Goal: Task Accomplishment & Management: Use online tool/utility

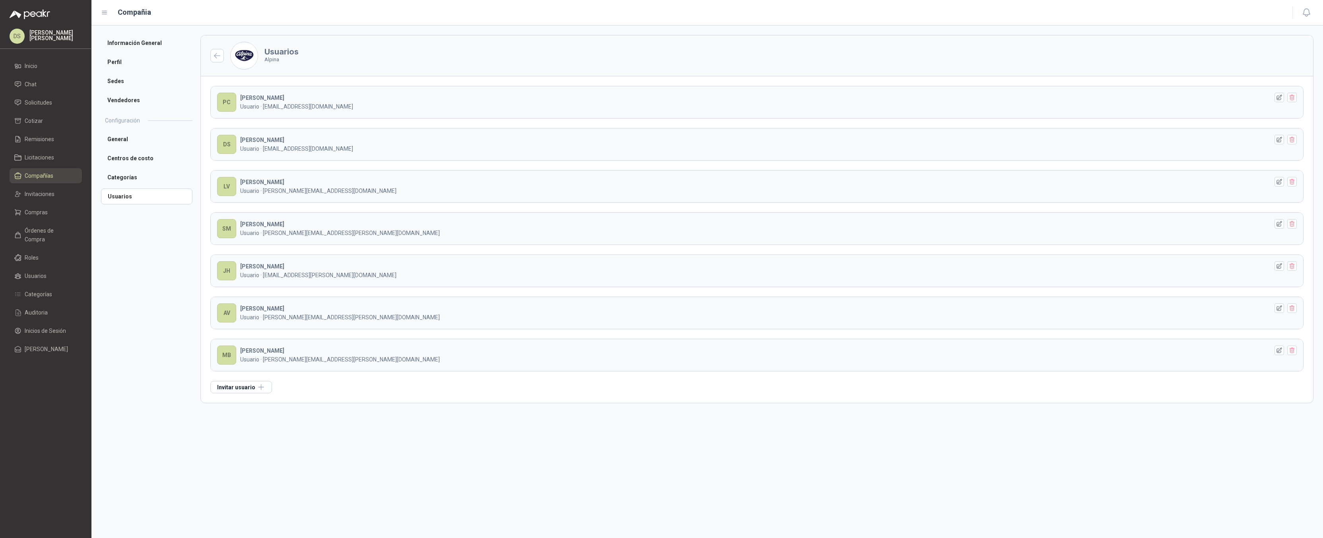
click at [700, 53] on header "Usuarios Alpina" at bounding box center [757, 55] width 1112 height 41
click at [44, 177] on span "Compañías" at bounding box center [39, 175] width 29 height 9
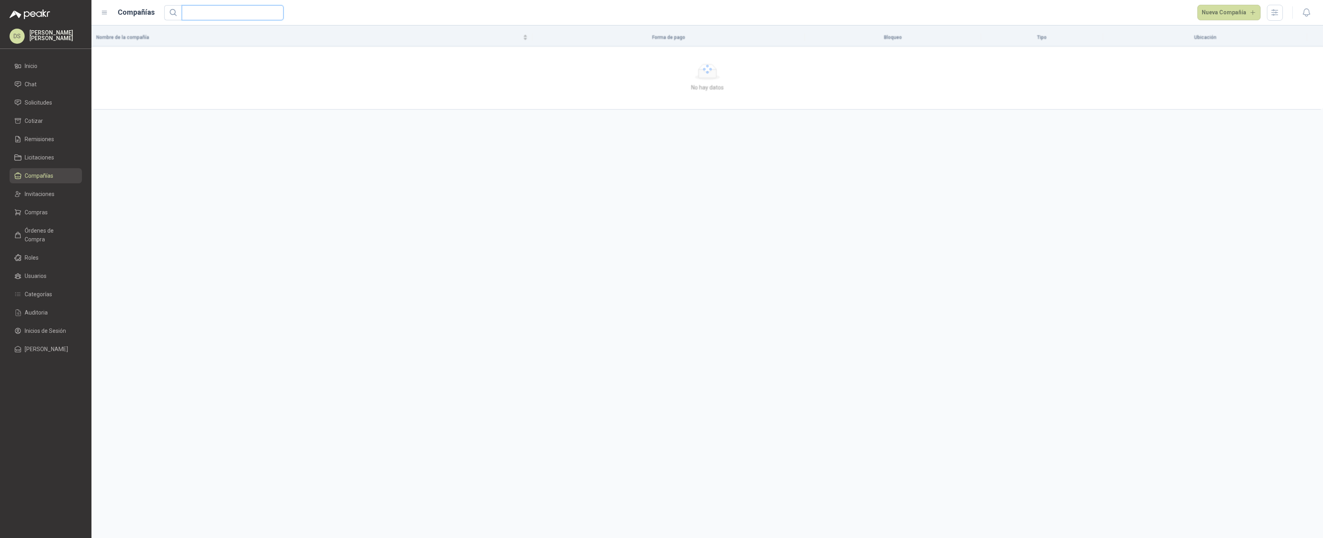
click at [235, 14] on input "text" at bounding box center [229, 13] width 86 height 14
paste input "**********"
type input "**********"
click at [1308, 56] on div at bounding box center [1311, 59] width 13 height 8
click at [1280, 76] on div "Nombre de la compañía Forma de pago Bloqueo Tipo Ubicación Dimel Ingeniería DIM…" at bounding box center [706, 281] width 1231 height 513
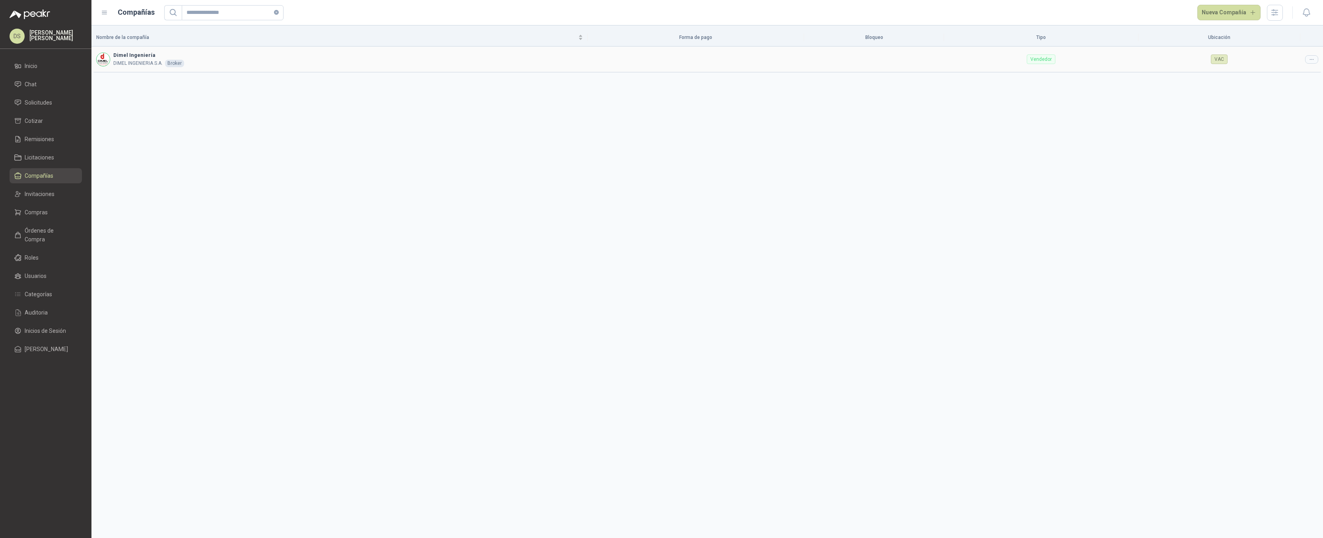
click at [1309, 57] on icon at bounding box center [1312, 59] width 6 height 6
click at [1297, 72] on span "Editar compañía" at bounding box center [1291, 73] width 41 height 9
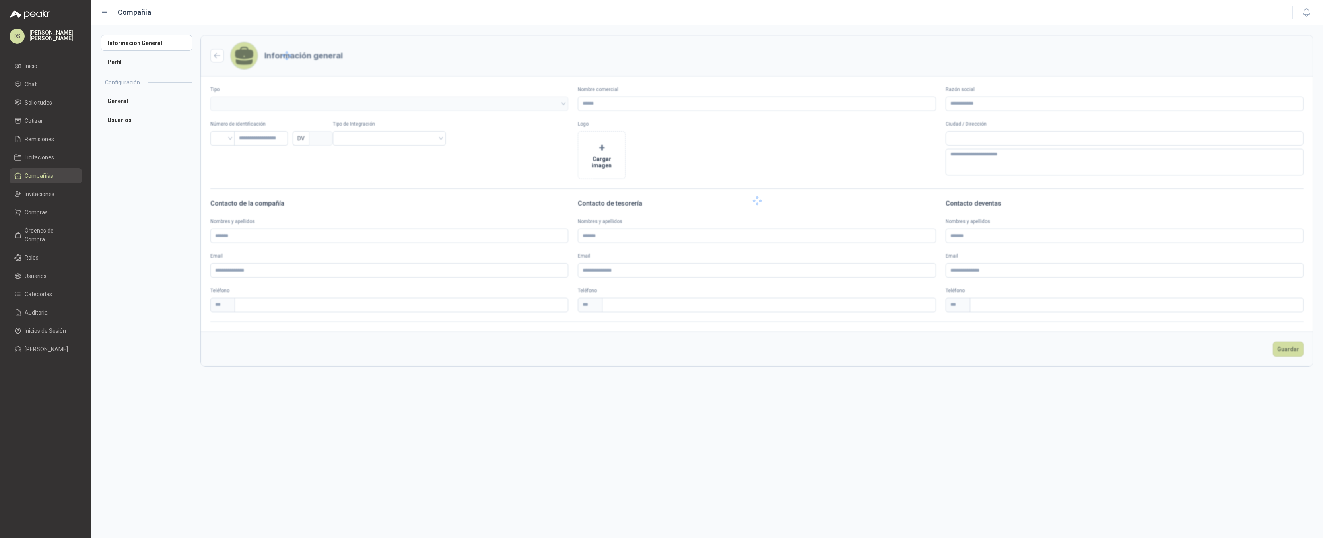
type input "**********"
type input "*********"
type input "*"
type textarea "**********"
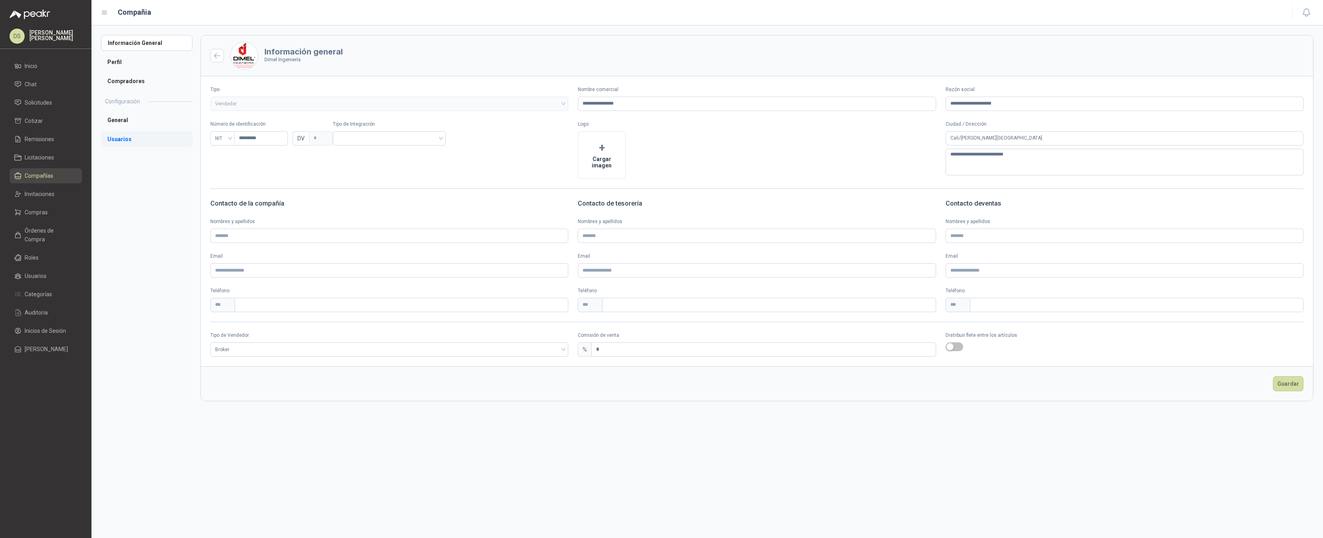
click at [142, 132] on li "Usuarios" at bounding box center [146, 139] width 91 height 16
type input "**********"
type input "*********"
type input "*"
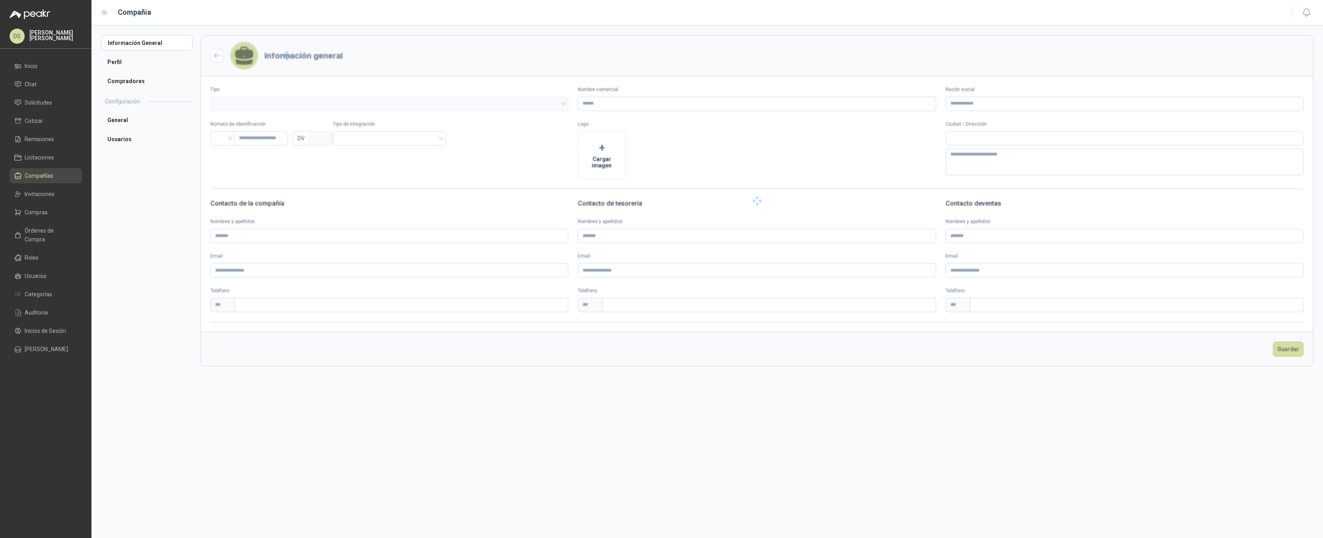
type textarea "**********"
click at [146, 75] on li "Compradores" at bounding box center [146, 81] width 91 height 16
type input "**********"
type input "*********"
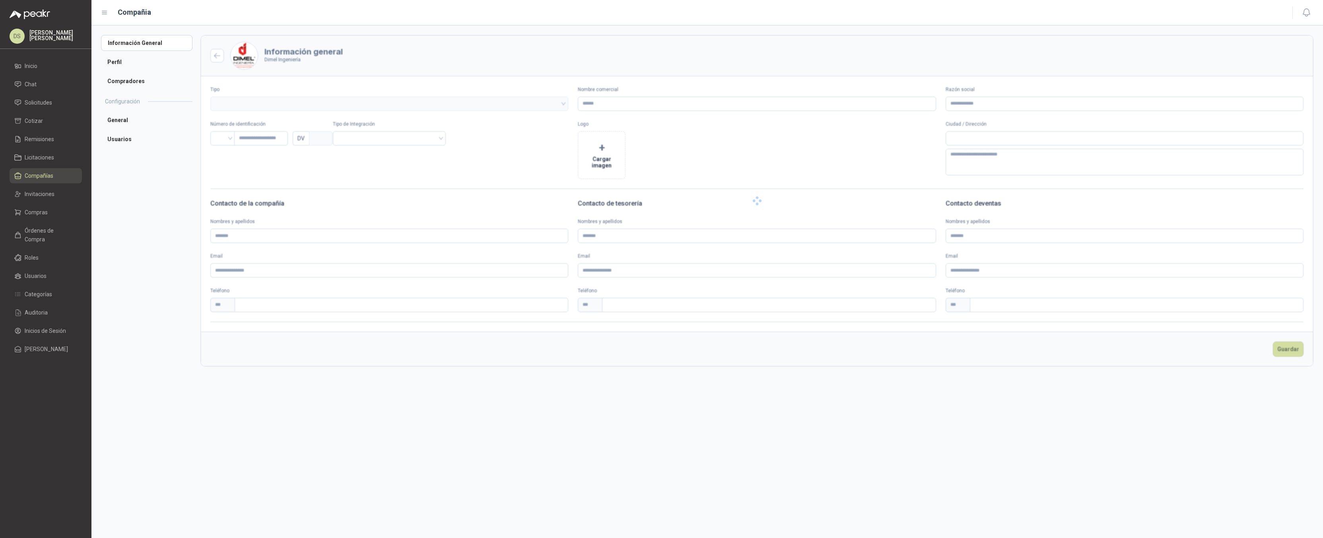
type input "*"
type textarea "**********"
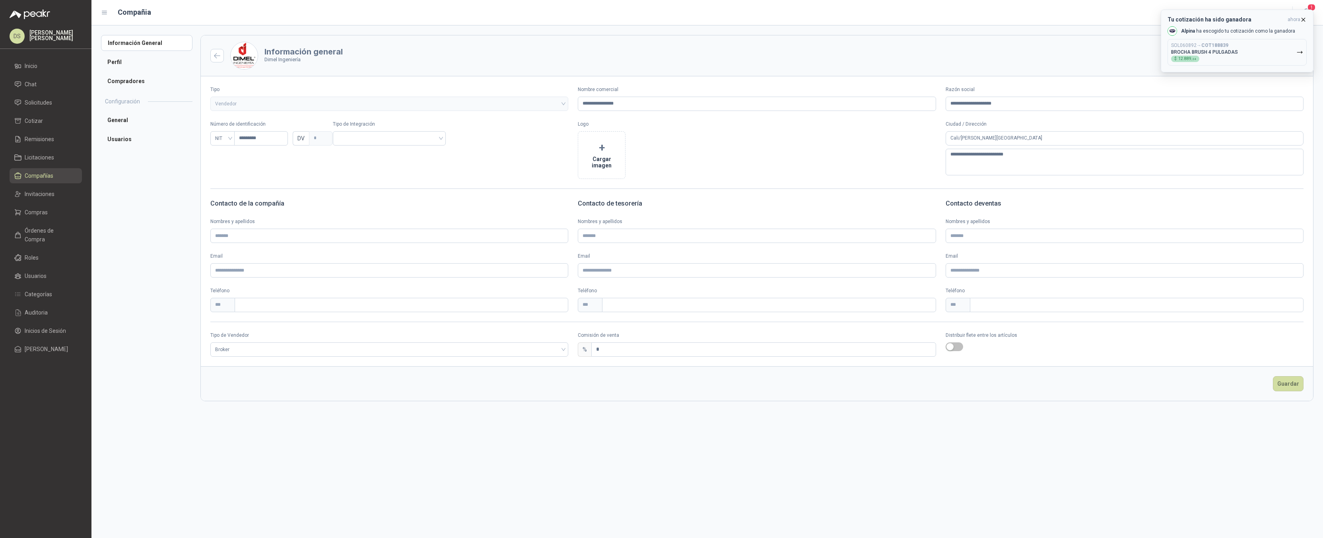
click at [1303, 19] on icon "button" at bounding box center [1303, 19] width 7 height 7
click at [804, 43] on header "Información general Dimel Ingeniería" at bounding box center [757, 55] width 1112 height 41
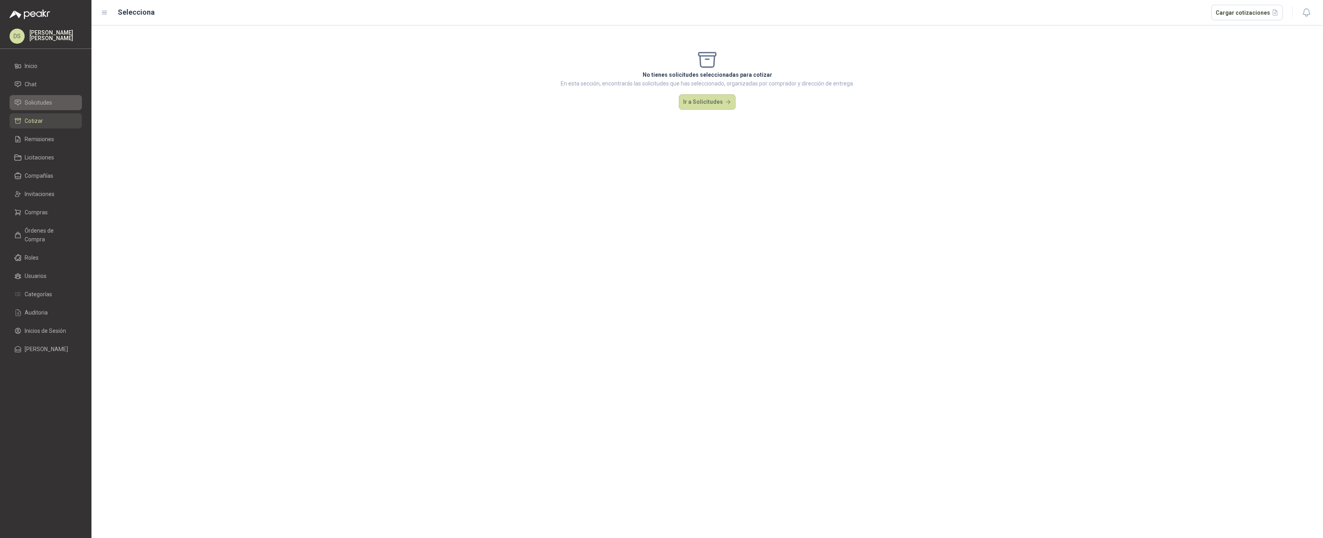
click at [46, 103] on span "Solicitudes" at bounding box center [38, 102] width 27 height 9
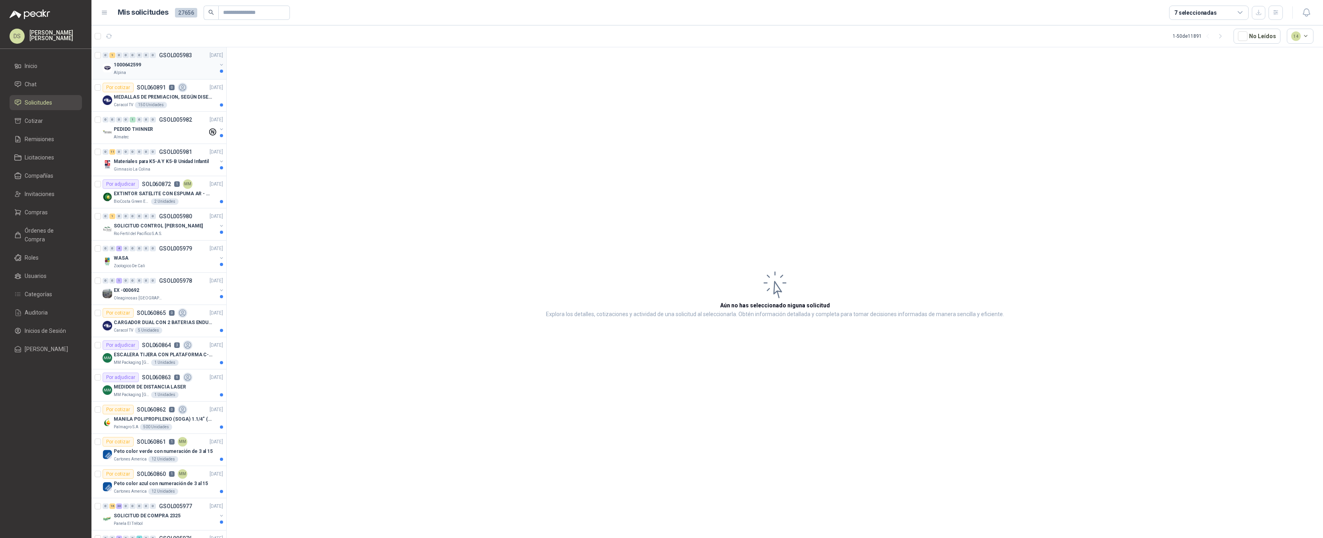
click at [218, 66] on button "button" at bounding box center [221, 65] width 6 height 6
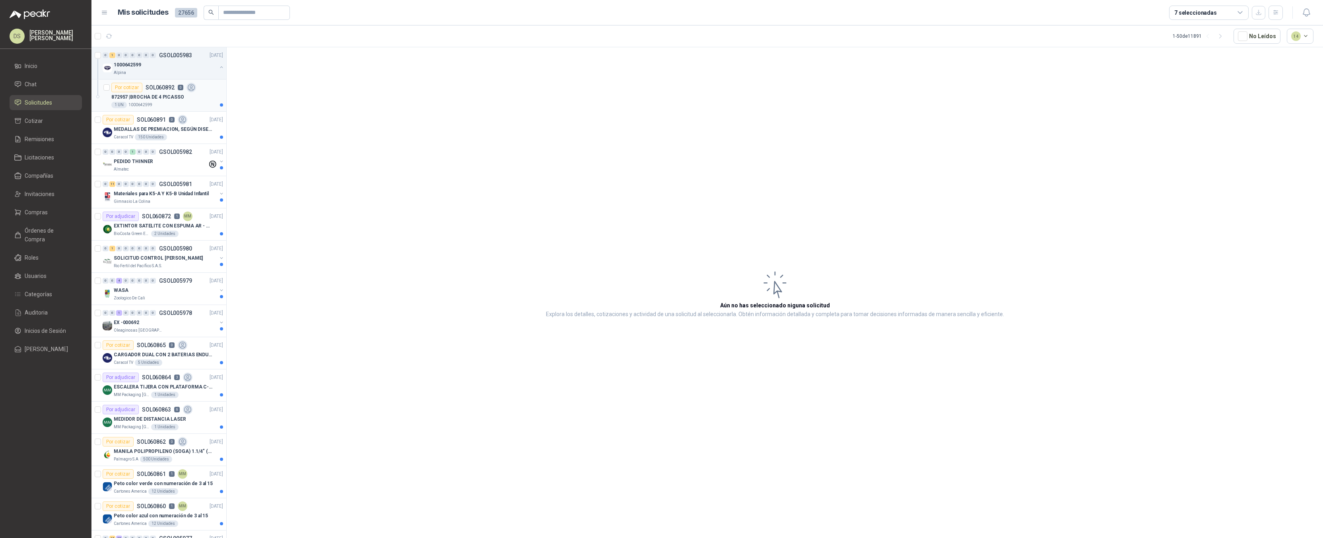
click at [161, 97] on p "872957 | BROCHA DE 4 PICASSO" at bounding box center [147, 97] width 73 height 8
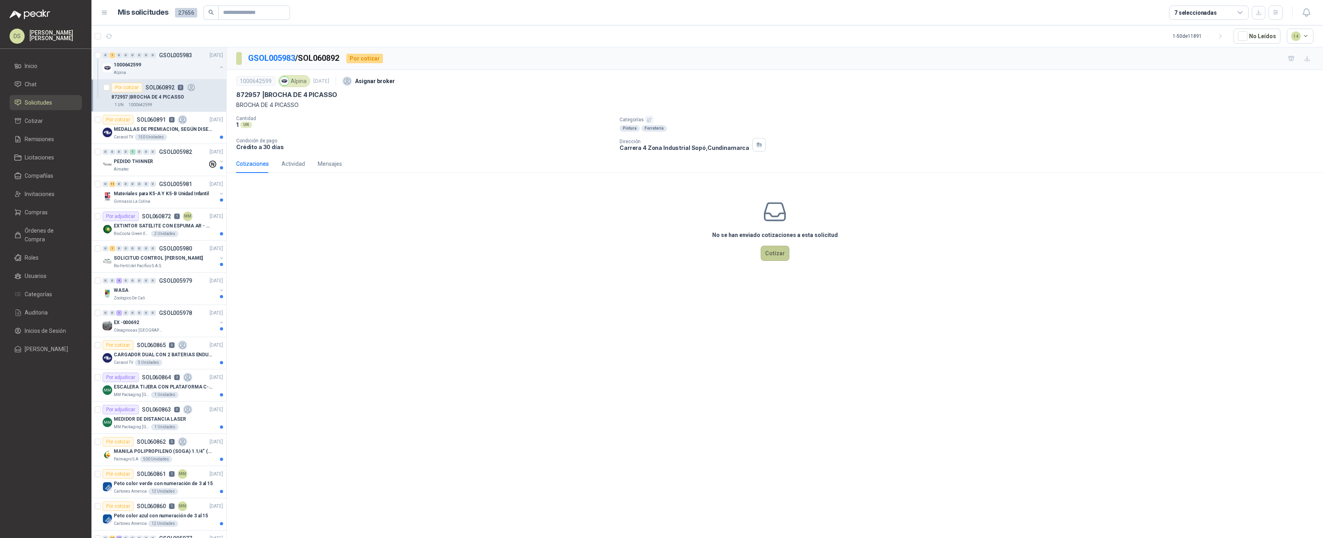
click at [772, 255] on button "Cotizar" at bounding box center [775, 253] width 29 height 15
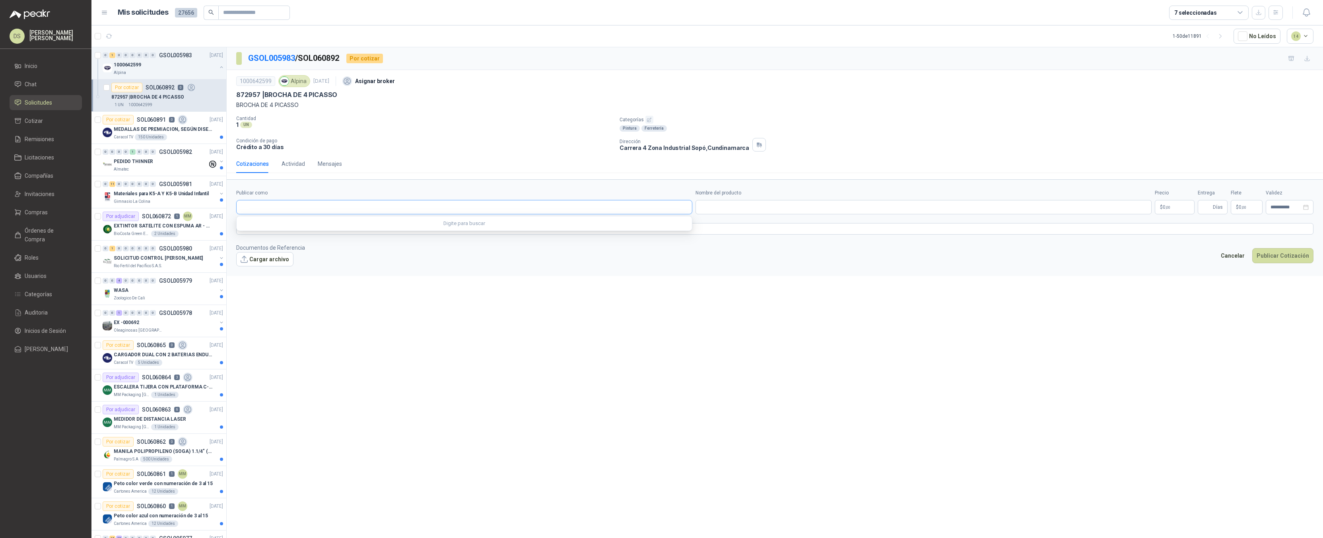
click at [333, 204] on input "Publicar como" at bounding box center [464, 207] width 455 height 14
type input "*****"
click at [307, 228] on span "NIT : 800080917" at bounding box center [315, 229] width 28 height 4
type input "**********"
click at [723, 203] on input "Nombre del producto" at bounding box center [923, 207] width 456 height 14
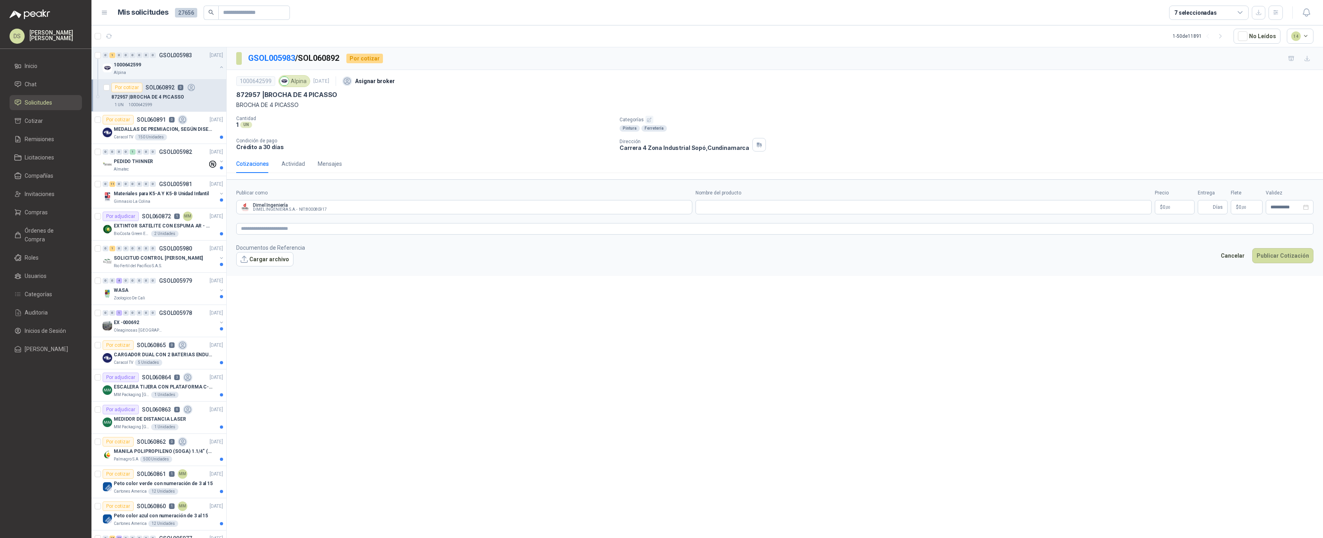
click at [284, 94] on p "872957 | BROCHA DE 4 PICASSO" at bounding box center [286, 95] width 101 height 8
click at [277, 95] on p "872957 | BROCHA DE 4 PICASSO" at bounding box center [286, 95] width 101 height 8
drag, startPoint x: 277, startPoint y: 95, endPoint x: 312, endPoint y: 95, distance: 34.6
click at [312, 95] on p "872957 | BROCHA DE 4 PICASSO" at bounding box center [286, 95] width 101 height 8
copy p "BROCHA DE 4 PICASSO"
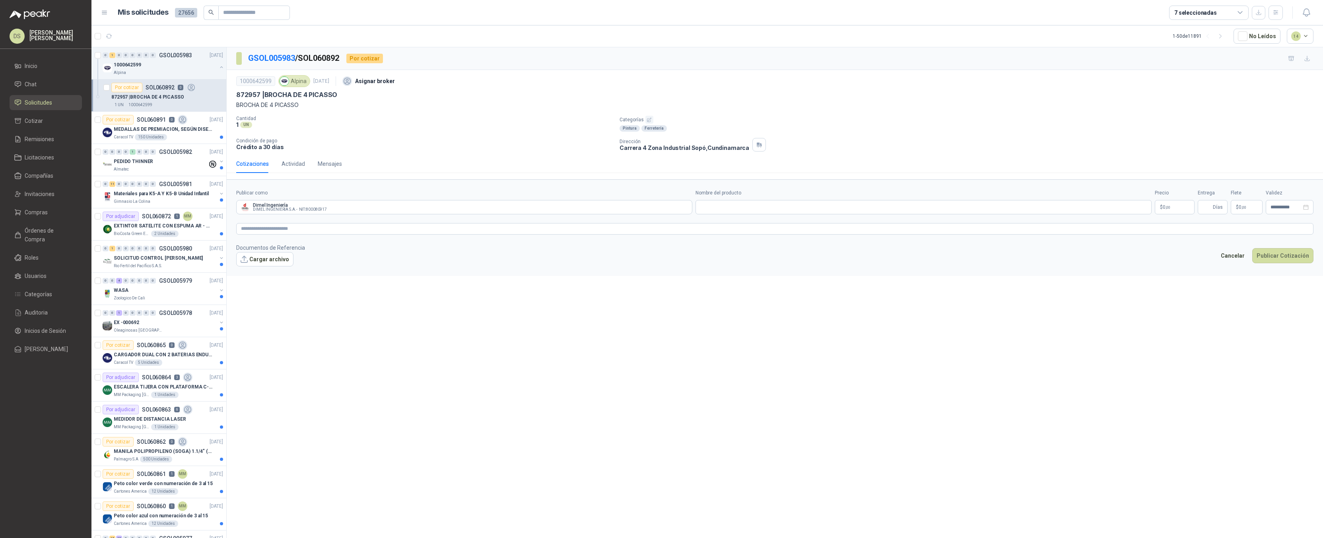
click at [565, 108] on p "BROCHA DE 4 PICASSO" at bounding box center [774, 105] width 1077 height 9
click at [625, 117] on p "Categorías" at bounding box center [969, 120] width 700 height 8
drag, startPoint x: 758, startPoint y: 210, endPoint x: 783, endPoint y: 205, distance: 25.6
click at [758, 210] on input "Nombre del producto" at bounding box center [923, 207] width 456 height 14
paste input "**********"
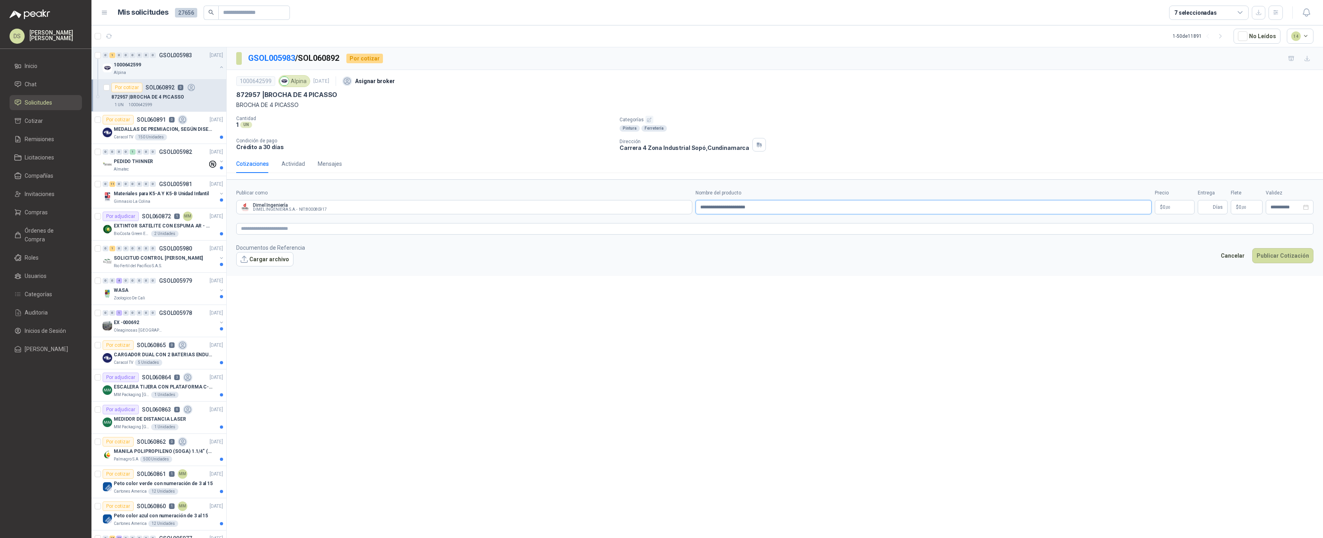
type input "**********"
click at [1171, 207] on p "$ 0 ,00" at bounding box center [1175, 207] width 40 height 14
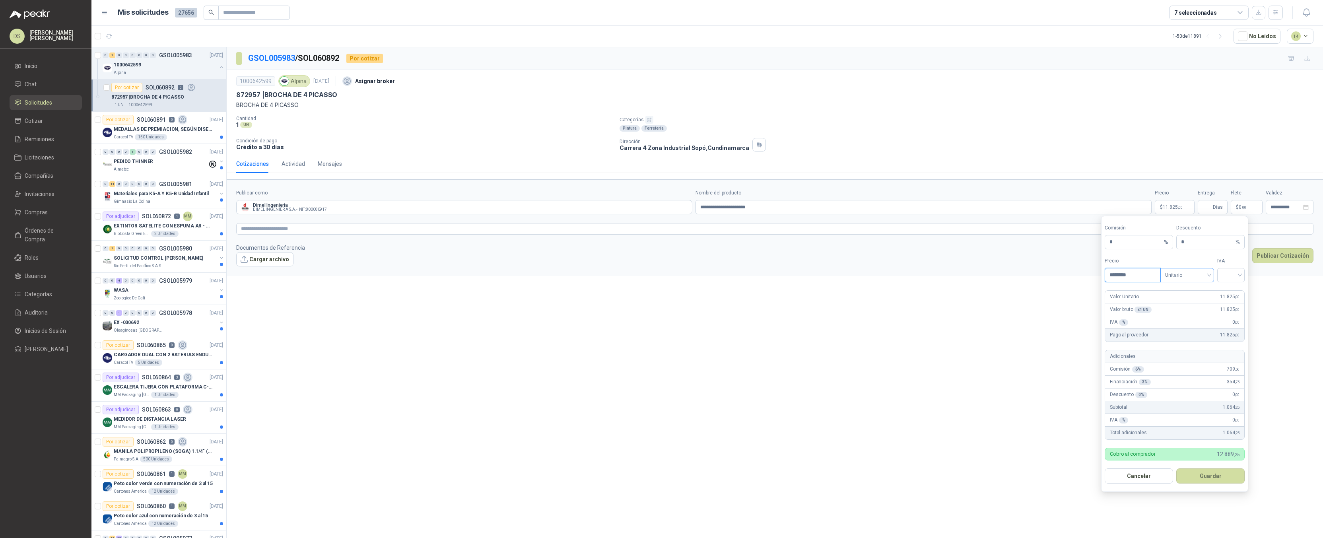
click at [1179, 272] on span "Unitario" at bounding box center [1187, 275] width 44 height 12
type input "********"
click at [1198, 305] on div "Unitario con IVA" at bounding box center [1187, 304] width 41 height 9
click at [1233, 276] on input "search" at bounding box center [1231, 274] width 18 height 12
click at [1234, 292] on div "19%" at bounding box center [1230, 291] width 15 height 9
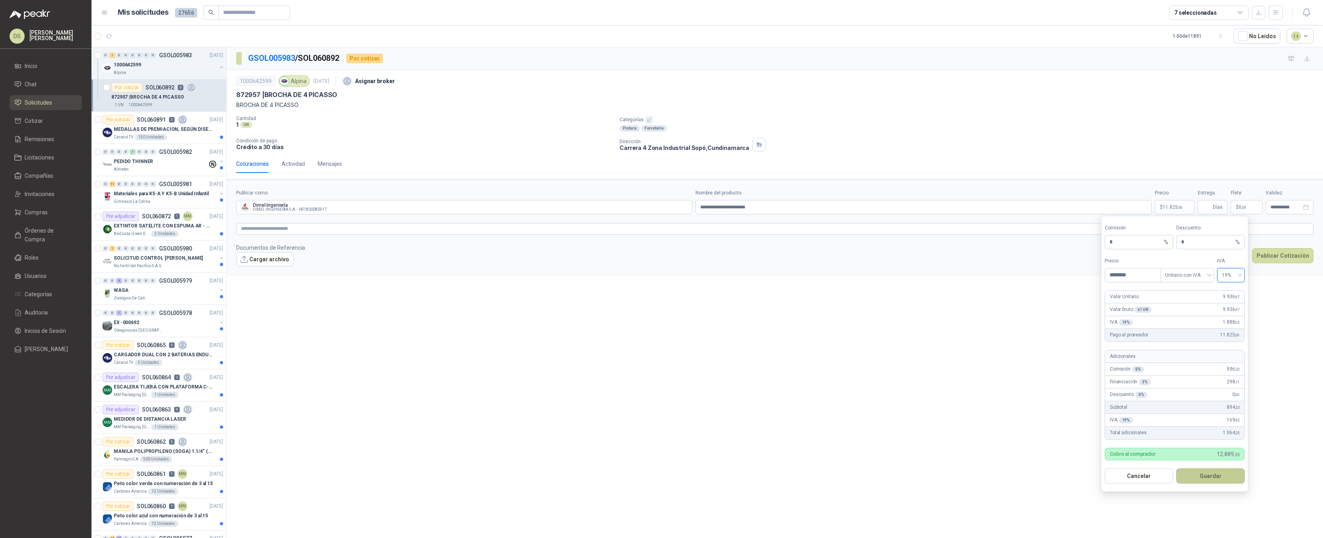
click at [1217, 476] on button "Guardar" at bounding box center [1210, 475] width 68 height 15
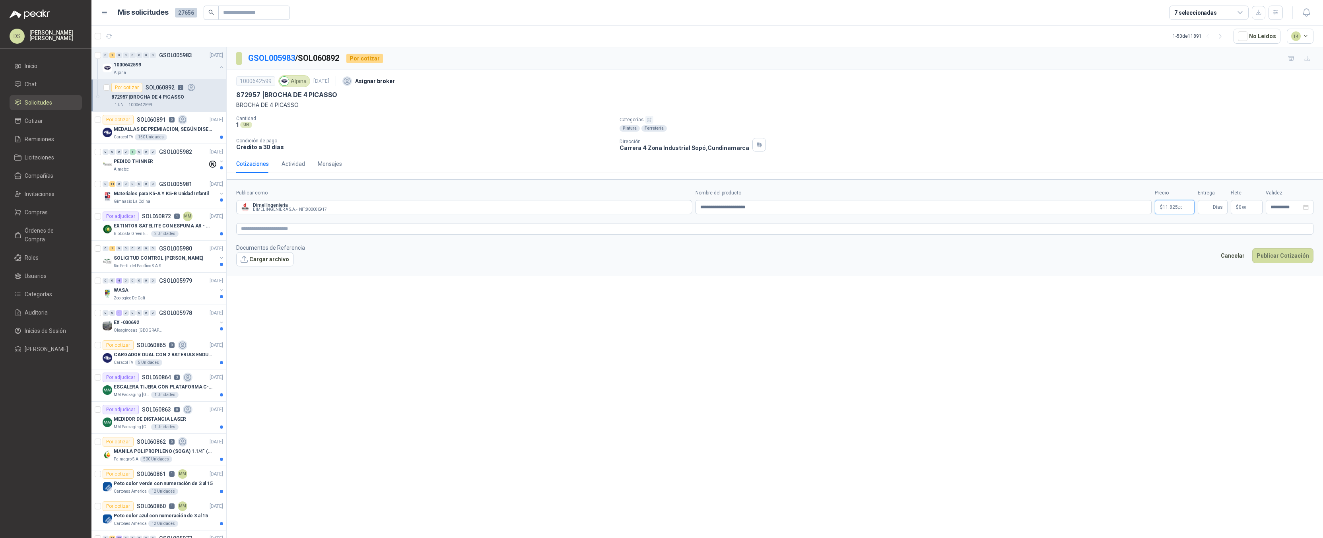
click at [1174, 207] on span "11.825 ,00" at bounding box center [1173, 207] width 20 height 5
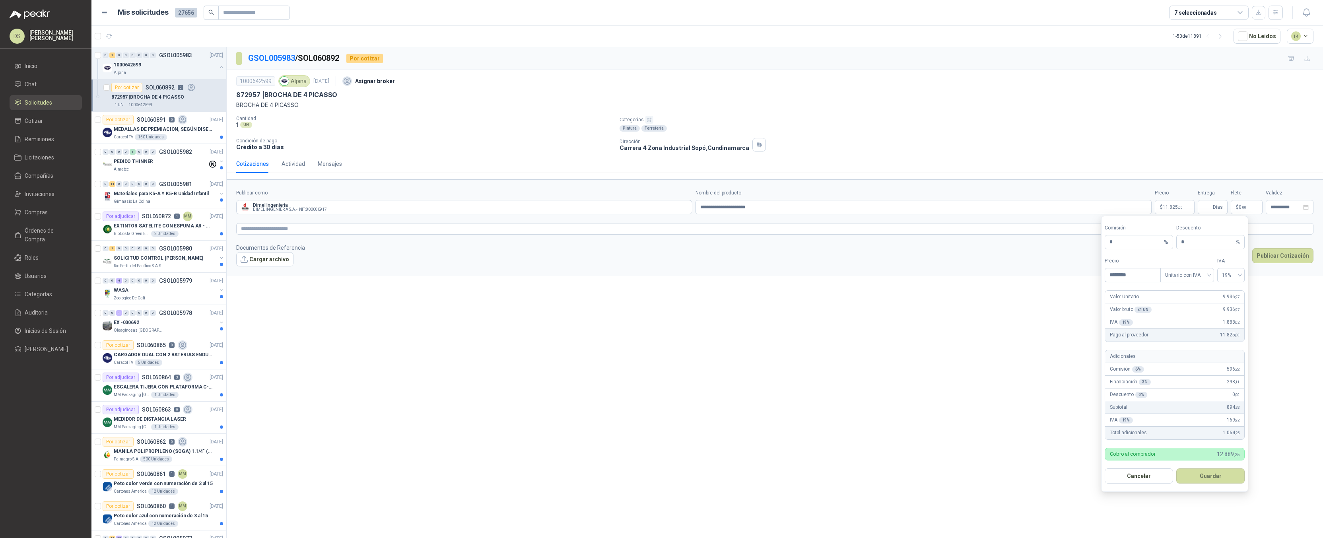
click at [956, 264] on footer "Documentos de Referencia Cargar archivo Cancelar Publicar Cotización" at bounding box center [774, 254] width 1077 height 23
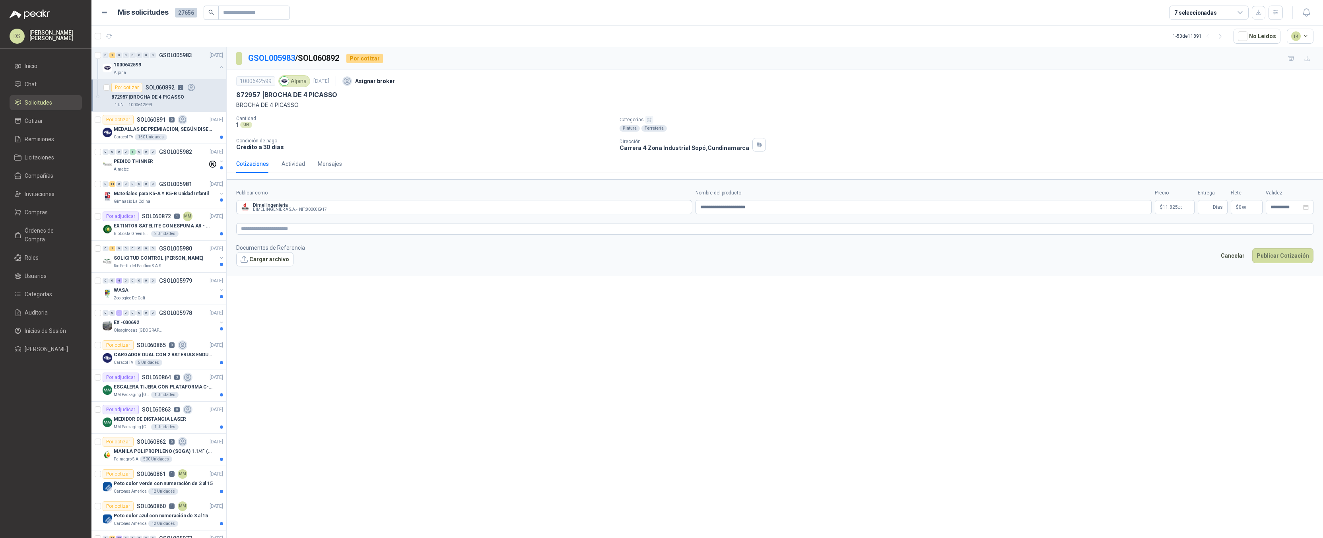
drag, startPoint x: 1170, startPoint y: 289, endPoint x: 1175, endPoint y: 289, distance: 4.4
click at [1170, 289] on div "**********" at bounding box center [775, 293] width 1096 height 493
click at [1288, 254] on button "Publicar Cotización" at bounding box center [1282, 255] width 61 height 15
type input "*"
click at [1293, 259] on button "Publicar Cotización" at bounding box center [1282, 255] width 61 height 15
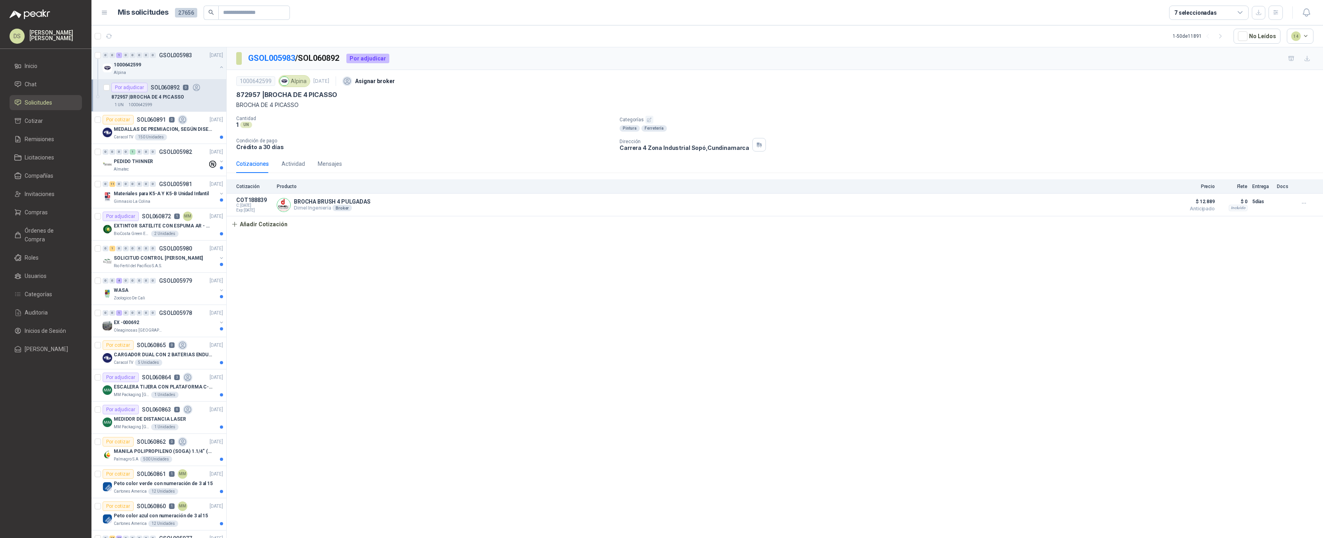
click at [1141, 354] on div "GSOL005983 / SOL060892 Por adjudicar 1000642599 Alpina 15 oct, 2025 Asignar bro…" at bounding box center [775, 293] width 1096 height 493
click at [1195, 397] on div "GSOL005983 / SOL060892 Por adjudicar 1000642599 Alpina 15 oct, 2025 Asignar bro…" at bounding box center [775, 293] width 1096 height 493
click at [1167, 383] on div "GSOL005983 / SOL060892 Por adjudicar 1000642599 Alpina 15 oct, 2025 Asignar bro…" at bounding box center [775, 293] width 1096 height 493
click at [942, 317] on div "GSOL005983 / SOL060892 Por adjudicar 1000642599 Alpina 15 oct, 2025 Asignar bro…" at bounding box center [775, 293] width 1096 height 493
click at [1060, 94] on div "872957 | BROCHA DE 4 PICASSO" at bounding box center [774, 95] width 1077 height 8
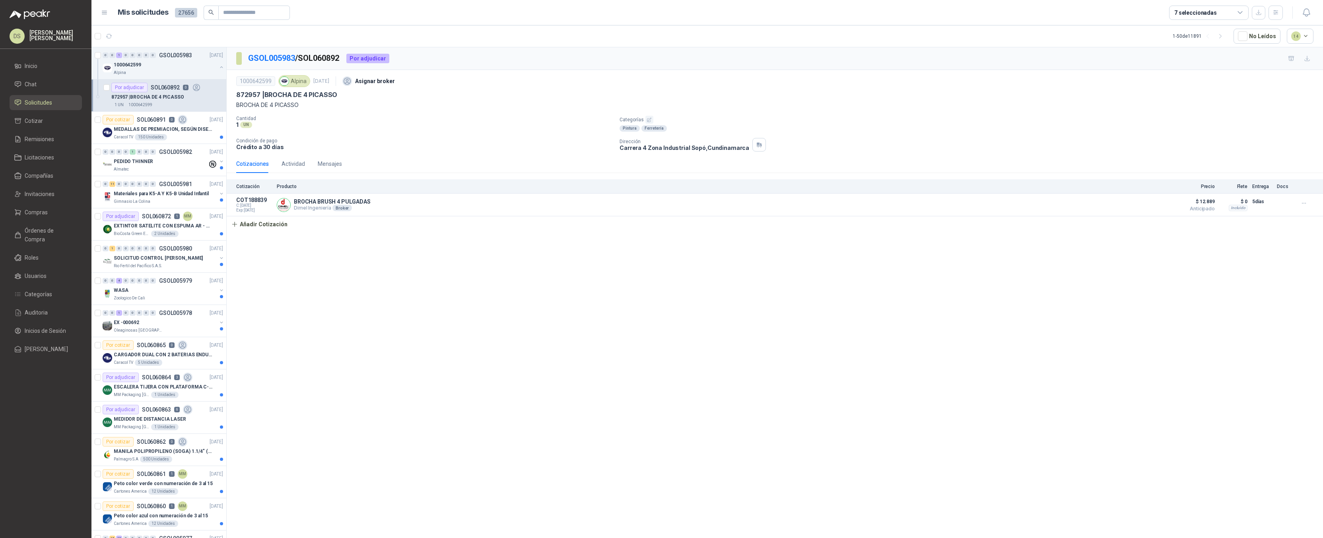
click at [939, 326] on div "GSOL005983 / SOL060892 Por adjudicar 1000642599 Alpina 15 oct, 2025 Asignar bro…" at bounding box center [775, 293] width 1096 height 493
click at [1021, 316] on div "GSOL005983 / SOL060892 Por adjudicar 1000642599 Alpina 15 oct, 2025 Asignar bro…" at bounding box center [775, 293] width 1096 height 493
click at [880, 253] on div "GSOL005983 / SOL060892 Por adjudicar 1000642599 Alpina 15 oct, 2025 Asignar bro…" at bounding box center [775, 293] width 1096 height 493
click at [1304, 20] on icon "button" at bounding box center [1303, 19] width 3 height 3
click at [870, 142] on div "Dirección Carrera 4 Zona Industrial Sopó , Cundinamarca" at bounding box center [969, 145] width 700 height 14
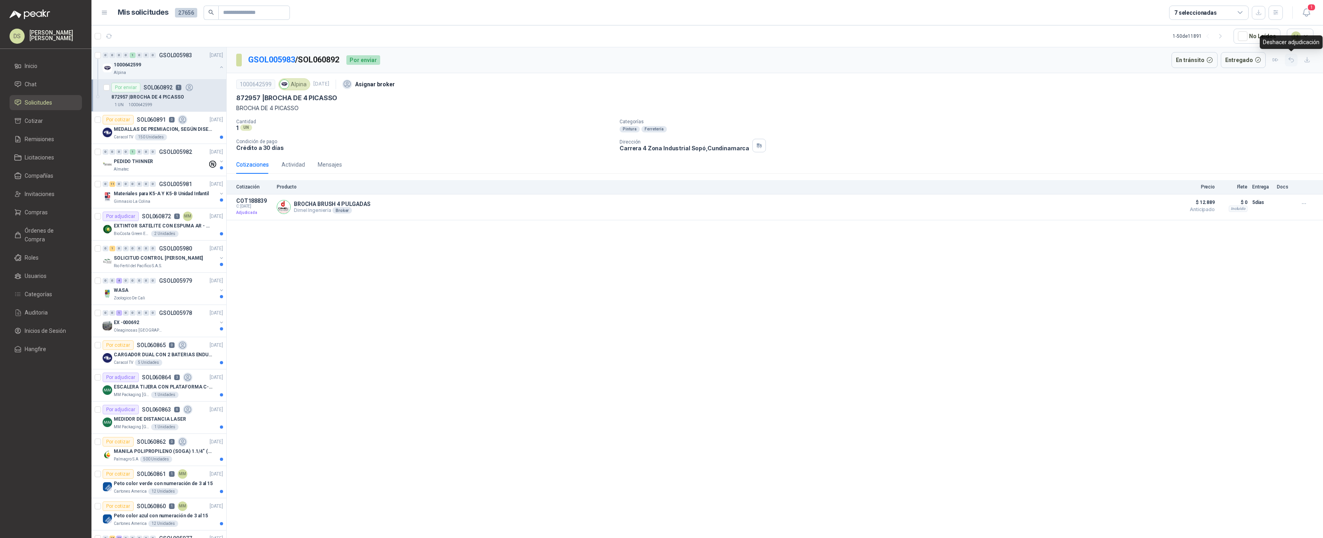
click at [1292, 59] on icon "button" at bounding box center [1291, 60] width 5 height 5
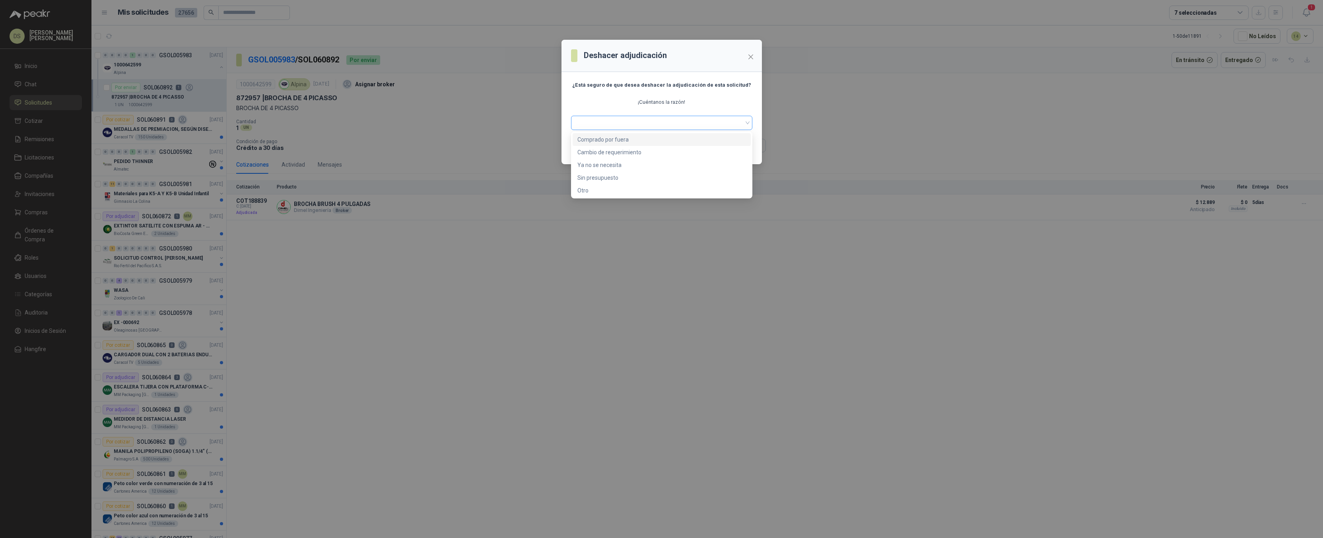
click at [670, 122] on span at bounding box center [662, 123] width 172 height 12
click at [608, 186] on div "Otro" at bounding box center [661, 190] width 169 height 9
click at [604, 150] on input "text" at bounding box center [661, 147] width 181 height 14
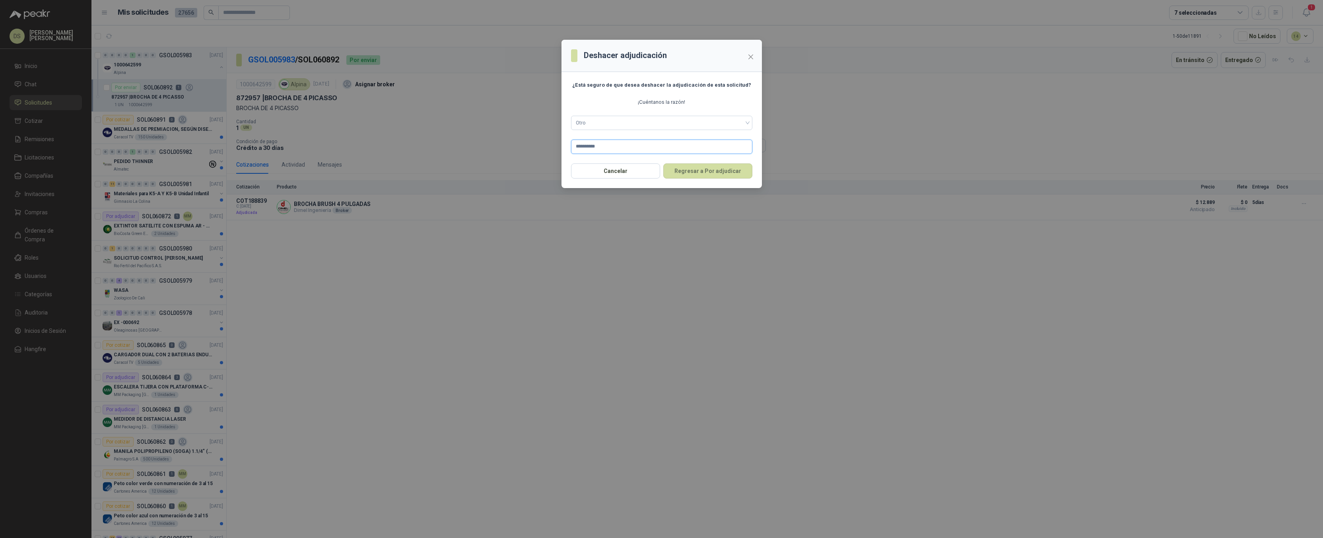
type input "******"
click at [717, 174] on button "Regresar a Por adjudicar" at bounding box center [707, 170] width 89 height 15
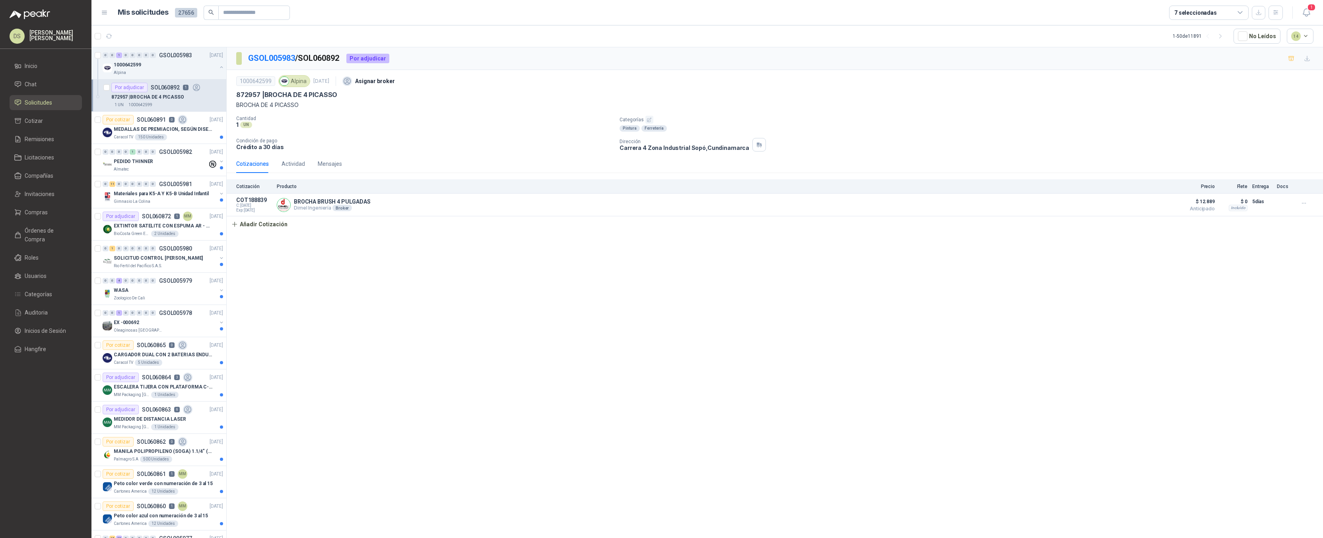
click at [506, 315] on div "GSOL005983 / SOL060892 Por adjudicar 1000642599 Alpina 15 oct, 2025 Asignar bro…" at bounding box center [775, 293] width 1096 height 493
click at [47, 345] on li "Hangfire" at bounding box center [45, 349] width 63 height 9
click at [565, 79] on div "1000642599 Alpina 15 oct, 2025 Asignar broker" at bounding box center [774, 81] width 1077 height 16
click at [1035, 114] on div "1000642599 Alpina [DATE] Asignar broker 872957 | BROCHA DE 4 PICASSO BROCHA DE …" at bounding box center [774, 111] width 1077 height 76
click at [1065, 118] on p "Categorías" at bounding box center [969, 119] width 700 height 6
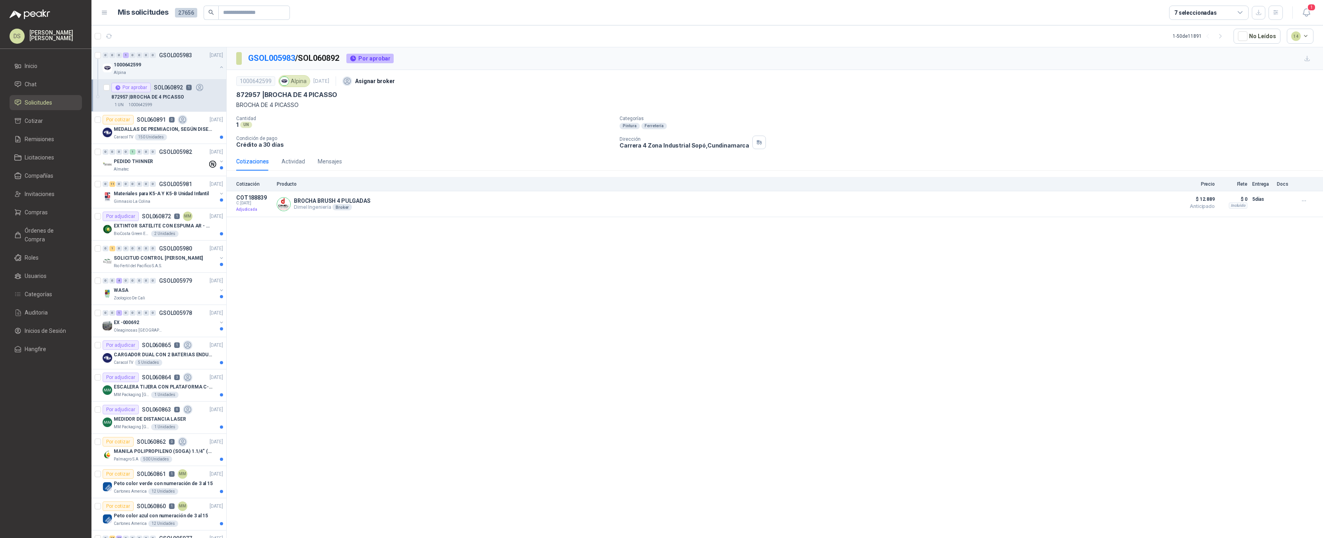
click at [155, 92] on div "872957 | BROCHA DE 4 PICASSO" at bounding box center [167, 97] width 112 height 10
drag, startPoint x: 478, startPoint y: 109, endPoint x: 544, endPoint y: 114, distance: 66.2
click at [478, 109] on p "BROCHA DE 4 PICASSO" at bounding box center [774, 105] width 1077 height 9
click at [887, 305] on div "GSOL005983 / SOL060892 Por aprobar 1000642599 Alpina [DATE] Asignar broker 8729…" at bounding box center [775, 293] width 1096 height 493
click at [814, 230] on div "GSOL005983 / SOL060892 Por aprobar 1000642599 Alpina [DATE] Asignar broker 8729…" at bounding box center [775, 293] width 1096 height 493
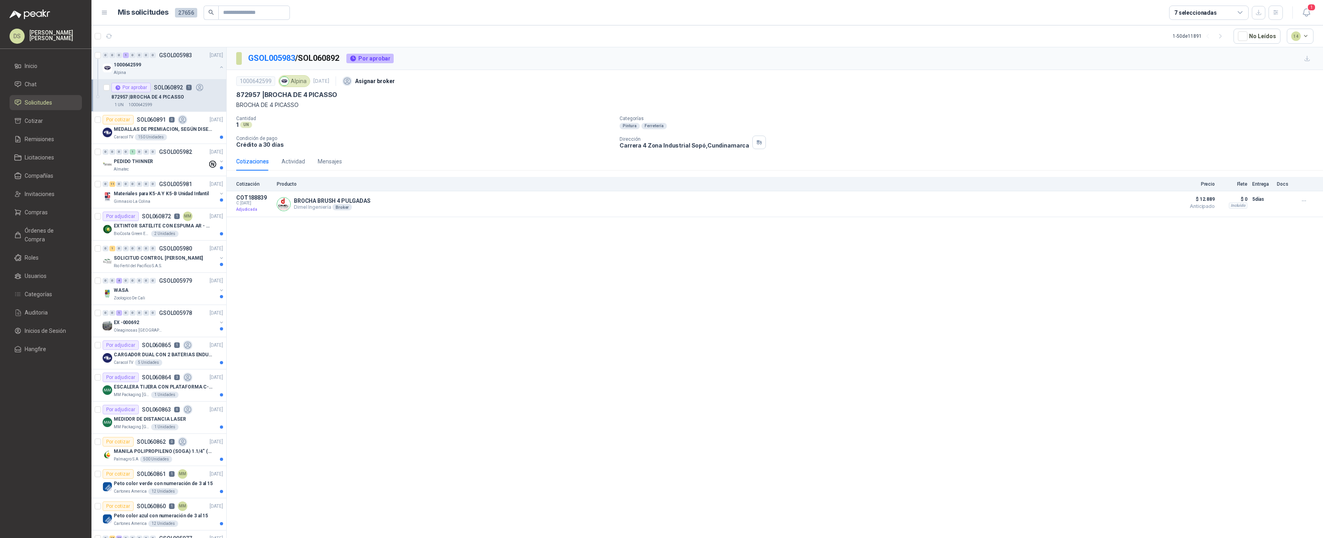
drag, startPoint x: 1059, startPoint y: 380, endPoint x: 1234, endPoint y: 318, distance: 186.1
click at [1059, 380] on div "GSOL005983 / SOL060892 Por aprobar 1000642599 Alpina [DATE] Asignar broker 8729…" at bounding box center [775, 293] width 1096 height 493
click at [891, 99] on div "872957 | BROCHA DE 4 PICASSO" at bounding box center [774, 95] width 1077 height 8
click at [451, 116] on p "Cantidad" at bounding box center [424, 119] width 377 height 6
click at [1092, 330] on div "GSOL005983 / SOL060892 Por aprobar 1000642599 Alpina [DATE] Asignar broker 8729…" at bounding box center [775, 293] width 1096 height 493
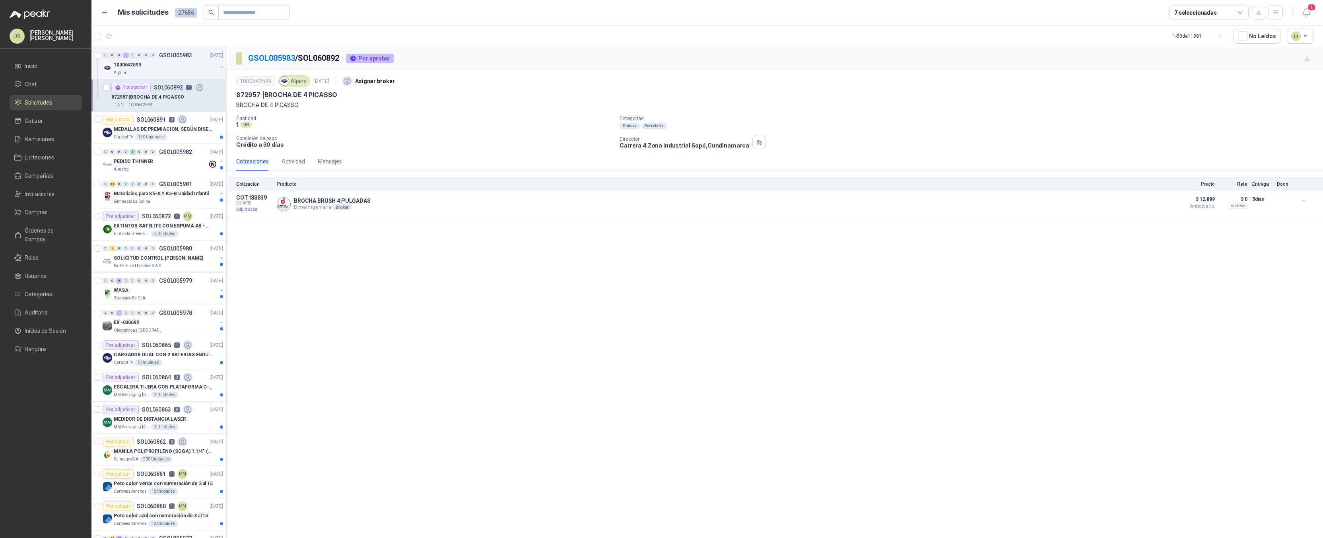
click at [594, 307] on div "GSOL005983 / SOL060892 Por aprobar 1000642599 Alpina [DATE] Asignar broker 8729…" at bounding box center [775, 293] width 1096 height 493
click at [990, 328] on div "GSOL005983 / SOL060892 Por aprobar 1000642599 Alpina [DATE] Asignar broker 8729…" at bounding box center [775, 293] width 1096 height 493
click at [1019, 282] on div "GSOL005983 / SOL060892 Por aprobar 1000642599 Alpina [DATE] Asignar broker 8729…" at bounding box center [775, 293] width 1096 height 493
